Goal: Information Seeking & Learning: Learn about a topic

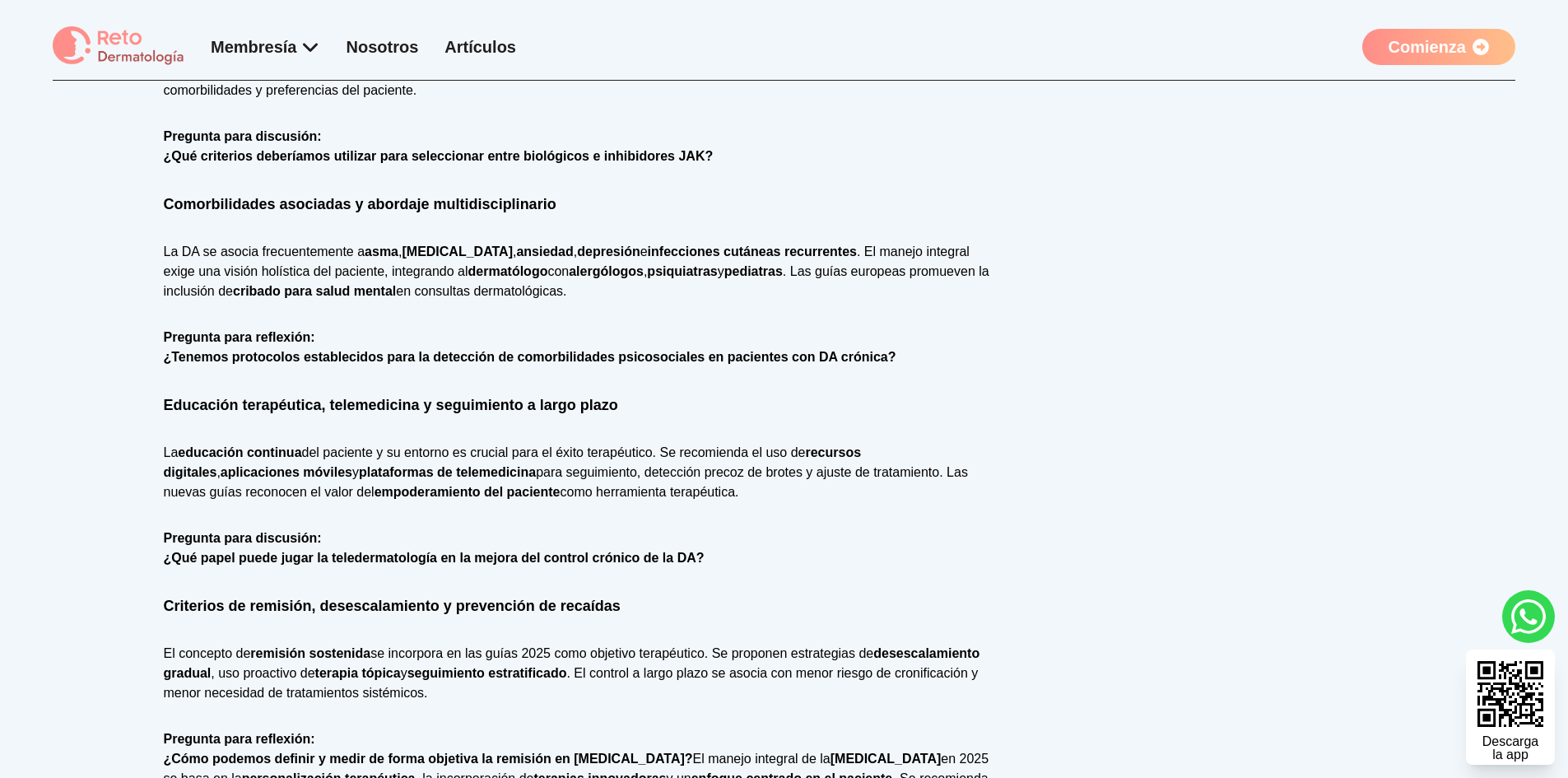
scroll to position [1399, 0]
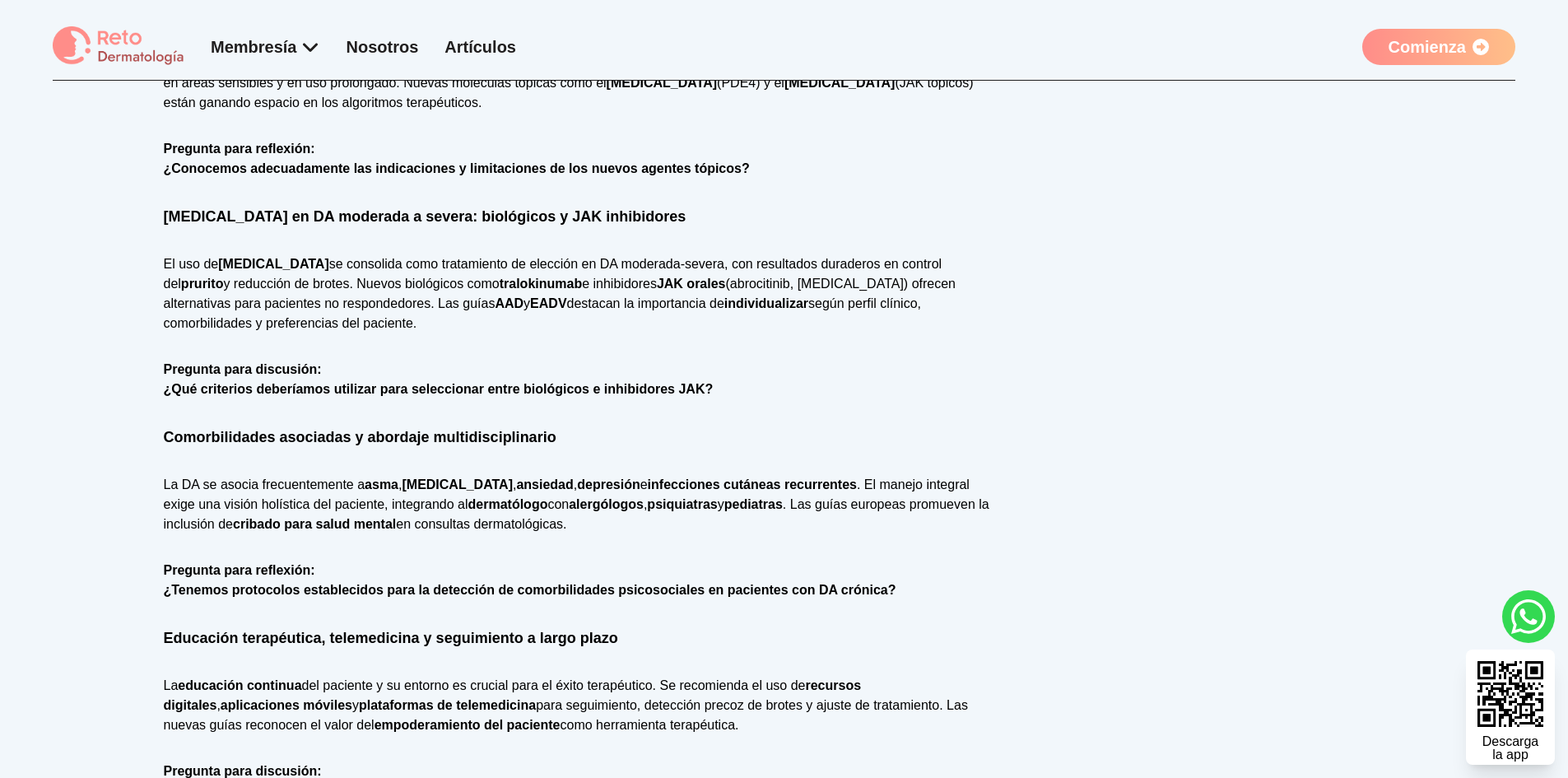
click at [317, 219] on h2 "[MEDICAL_DATA] en DA moderada a severa: biológicos y JAK inhibidores" at bounding box center [577, 217] width 827 height 23
drag, startPoint x: 318, startPoint y: 219, endPoint x: 707, endPoint y: 221, distance: 389.0
click at [707, 221] on h2 "[MEDICAL_DATA] en DA moderada a severa: biológicos y JAK inhibidores" at bounding box center [577, 217] width 827 height 23
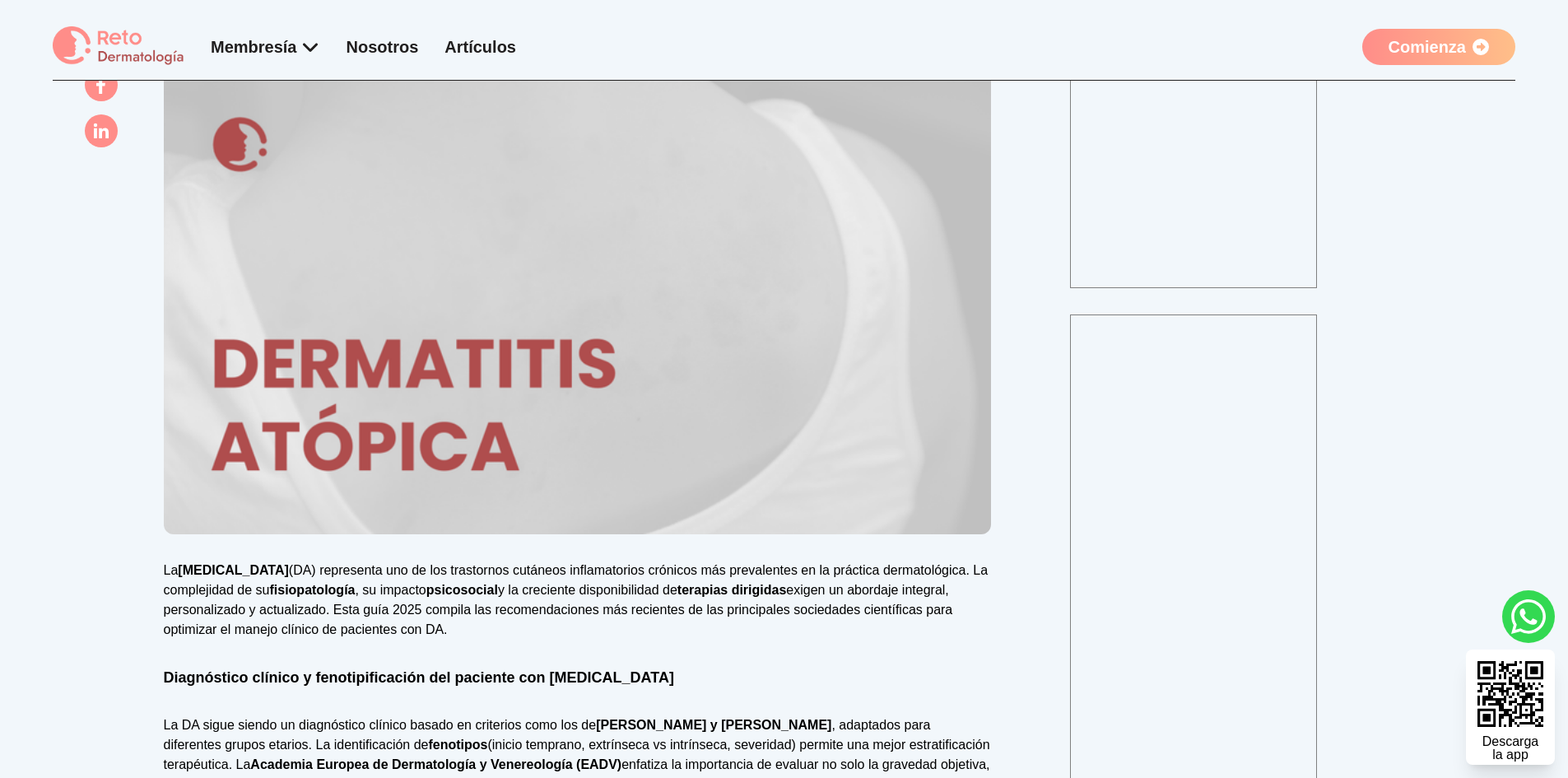
scroll to position [493, 0]
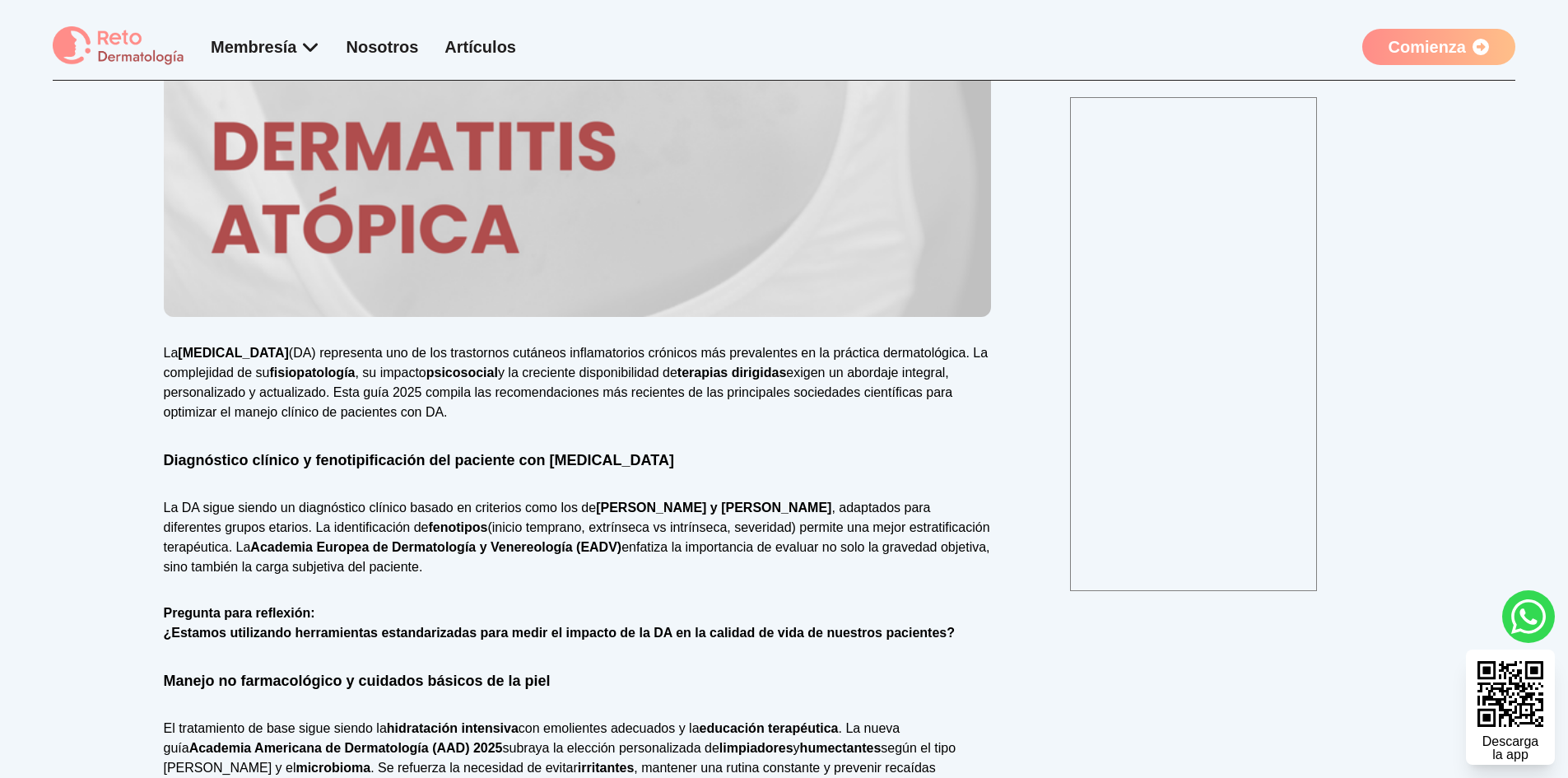
click at [478, 41] on link "Artículos" at bounding box center [480, 46] width 72 height 18
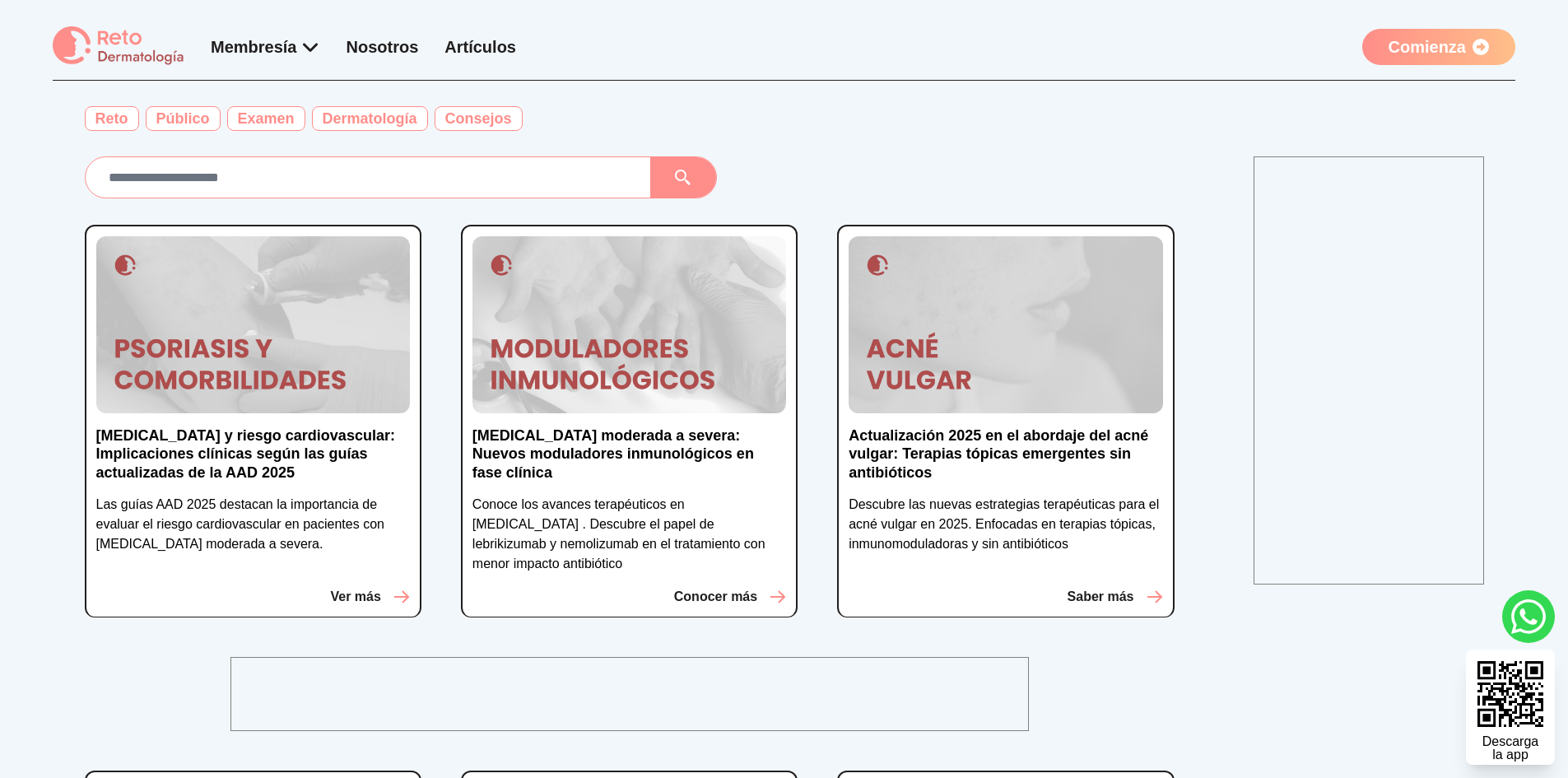
click at [534, 463] on p "[MEDICAL_DATA] moderada a severa: Nuevos moduladores inmunológicos en fase clín…" at bounding box center [629, 454] width 314 height 56
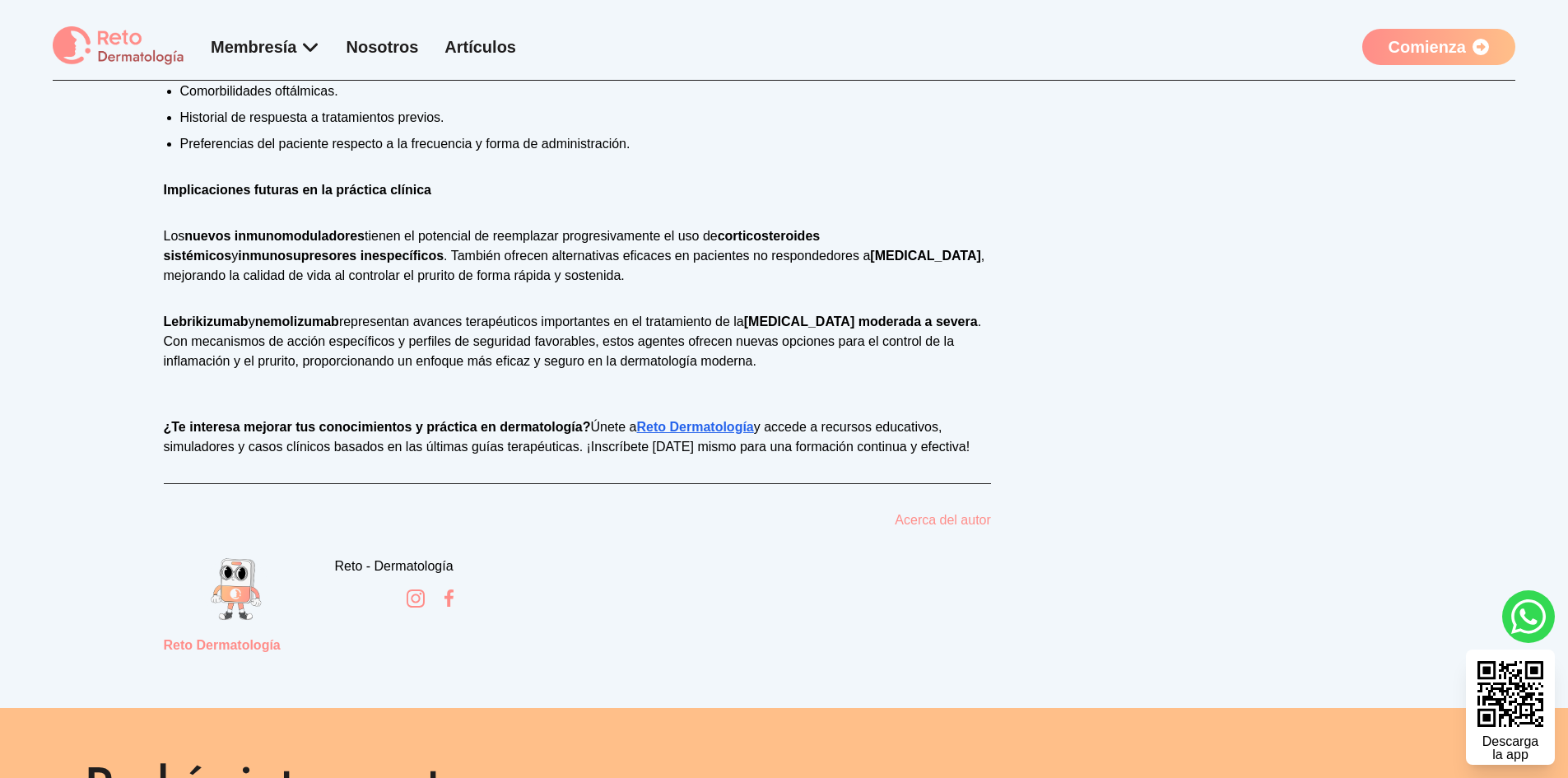
scroll to position [2221, 0]
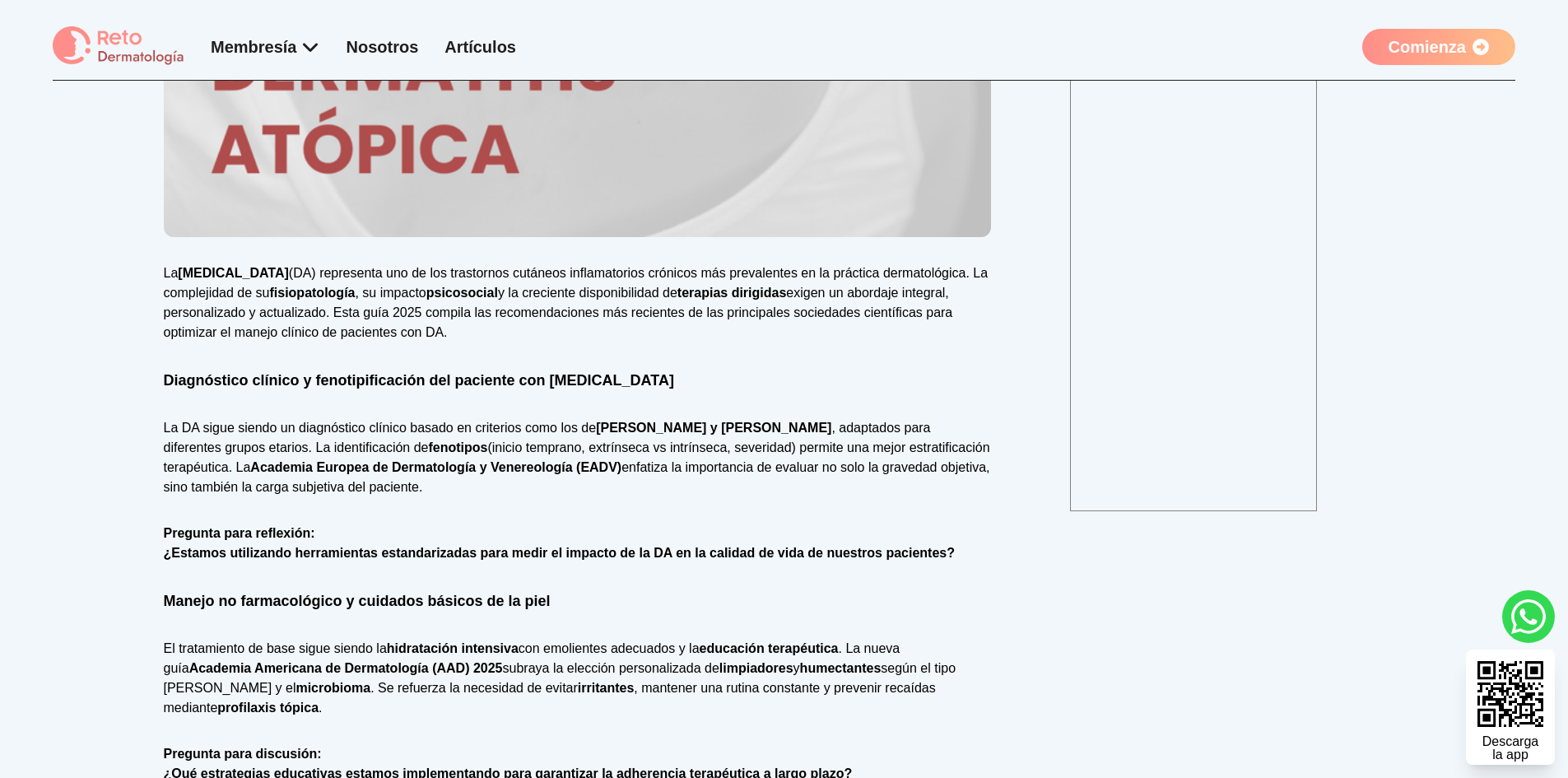
scroll to position [740, 0]
